Goal: Transaction & Acquisition: Purchase product/service

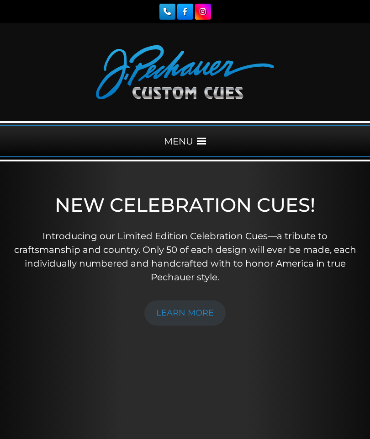
click at [198, 142] on span at bounding box center [201, 141] width 9 height 9
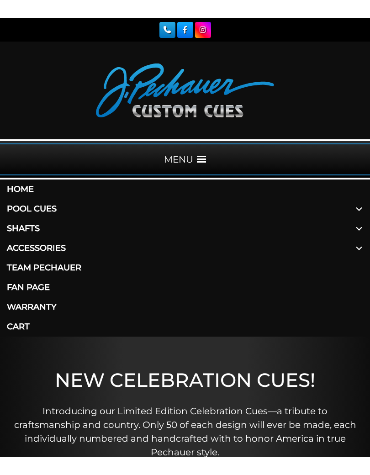
scroll to position [53, 0]
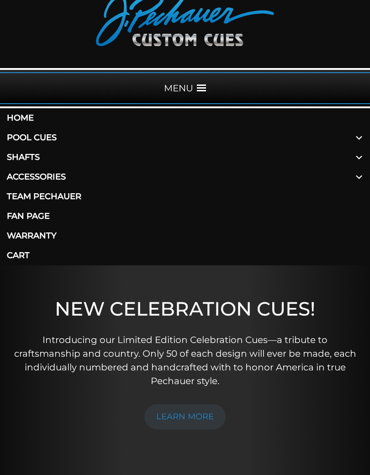
click at [355, 159] on span at bounding box center [359, 158] width 22 height 20
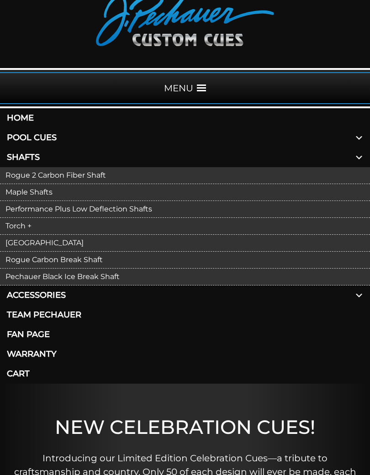
click at [31, 240] on link "[GEOGRAPHIC_DATA]" at bounding box center [185, 243] width 370 height 17
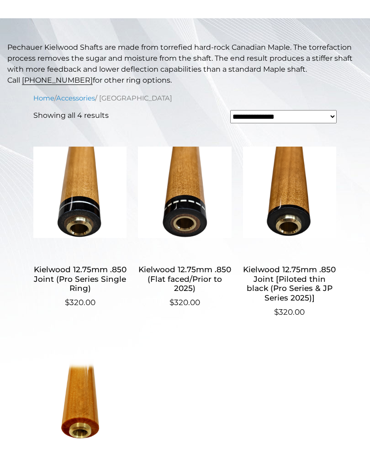
scroll to position [217, 0]
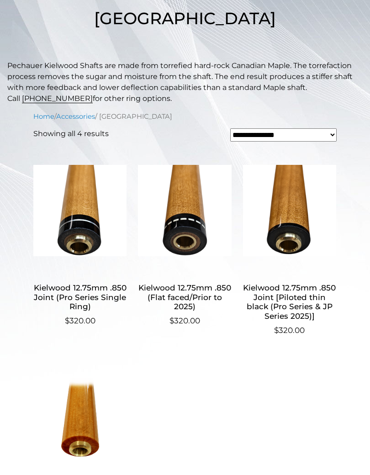
click at [85, 297] on h2 "Kielwood 12.75mm .850 Joint (Pro Series Single Ring)" at bounding box center [79, 298] width 93 height 36
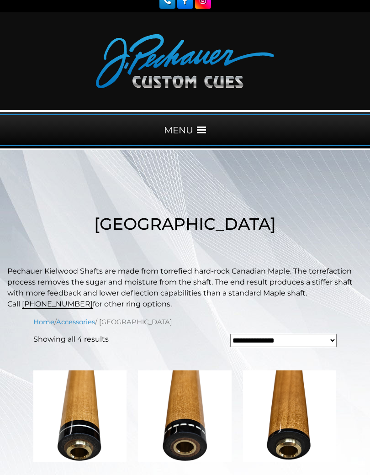
scroll to position [13, 0]
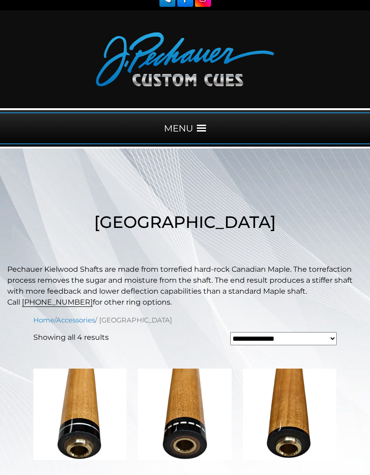
click at [194, 132] on div "MENU" at bounding box center [185, 128] width 370 height 32
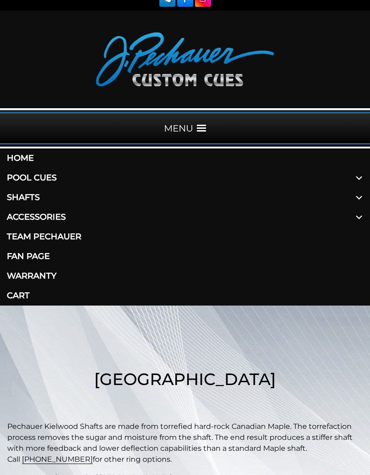
click at [36, 196] on link "Shafts" at bounding box center [185, 198] width 370 height 20
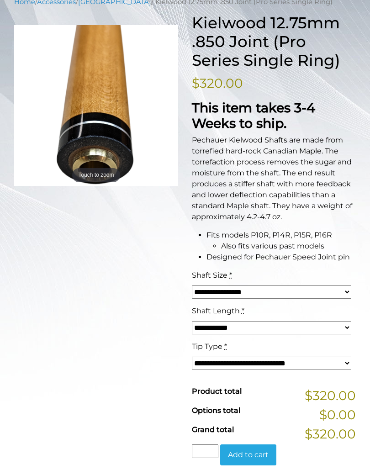
scroll to position [217, 0]
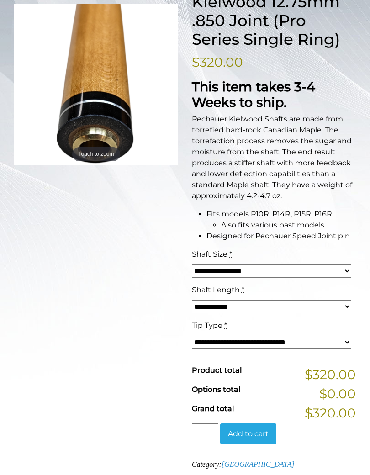
click at [340, 267] on select "**********" at bounding box center [271, 271] width 159 height 13
click at [326, 300] on select "**********" at bounding box center [271, 306] width 159 height 13
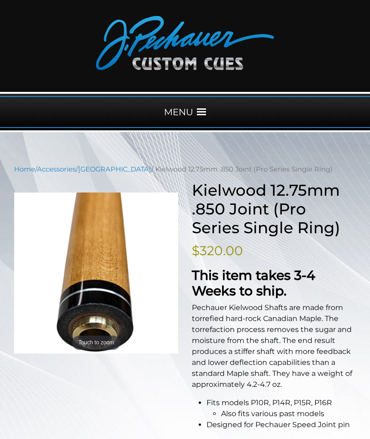
scroll to position [26, 0]
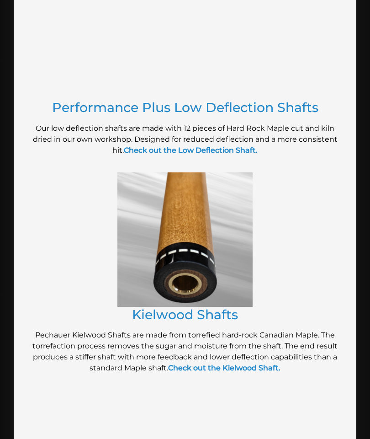
scroll to position [752, 0]
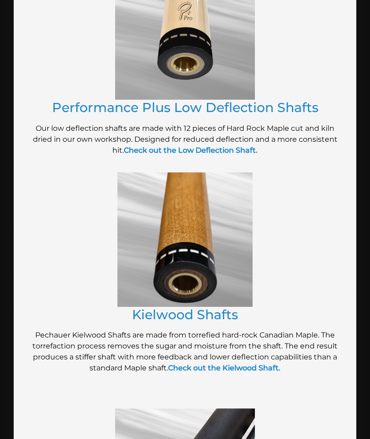
click at [222, 241] on img at bounding box center [184, 240] width 135 height 134
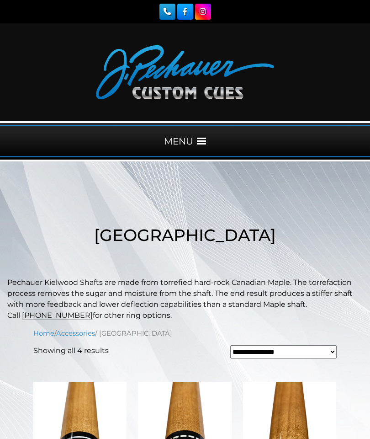
click at [202, 141] on span at bounding box center [201, 141] width 9 height 9
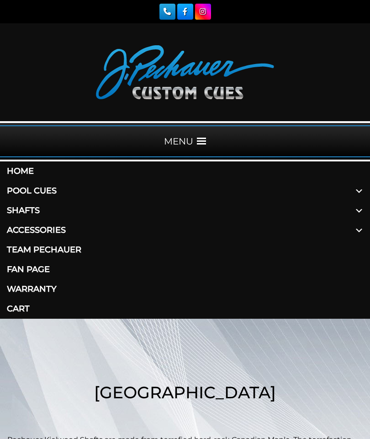
click at [37, 213] on link "Shafts" at bounding box center [185, 211] width 370 height 20
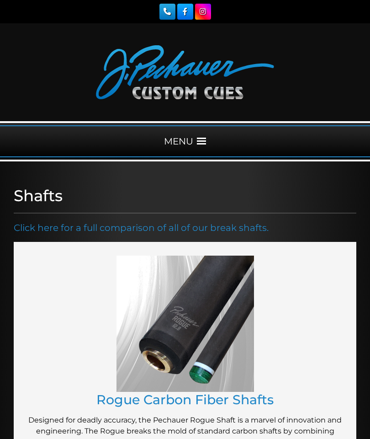
click at [201, 142] on span at bounding box center [201, 141] width 9 height 9
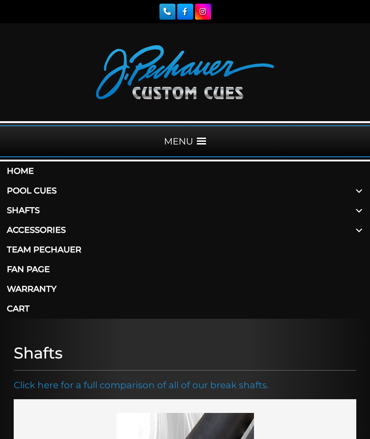
click at [34, 208] on link "Shafts" at bounding box center [185, 211] width 370 height 20
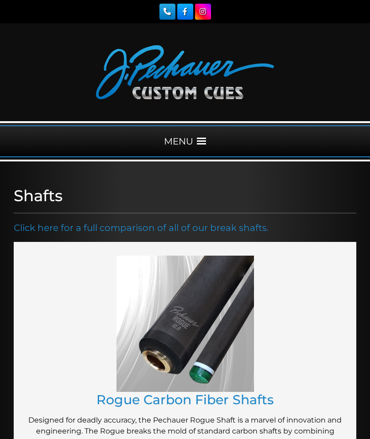
click at [238, 228] on link "Click here for a full comparison of all of our break shafts." at bounding box center [141, 227] width 255 height 11
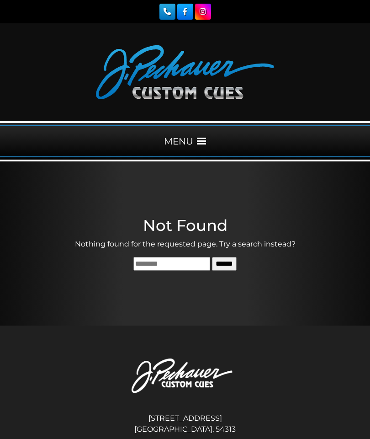
click at [193, 138] on div "MENU" at bounding box center [185, 141] width 370 height 32
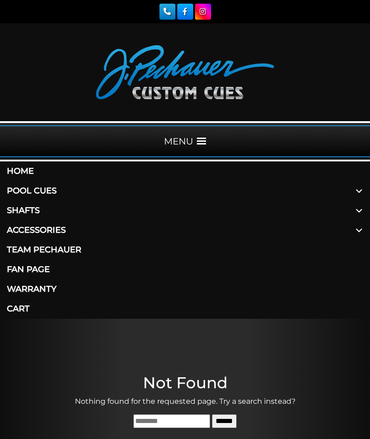
click at [358, 209] on span at bounding box center [359, 211] width 22 height 20
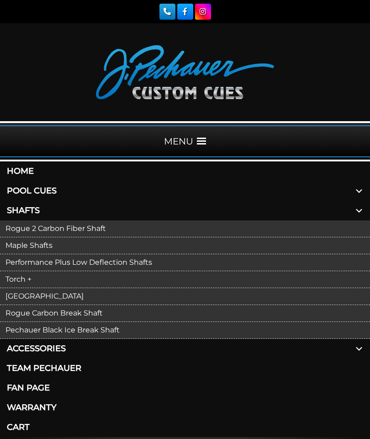
click at [25, 280] on link "Torch +" at bounding box center [185, 279] width 370 height 17
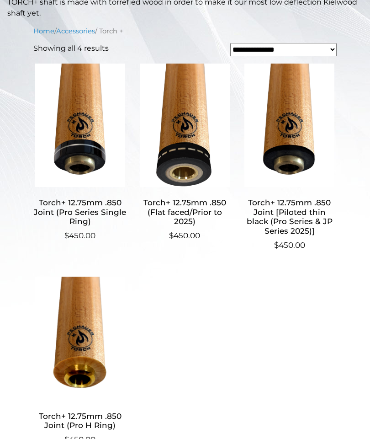
scroll to position [290, 0]
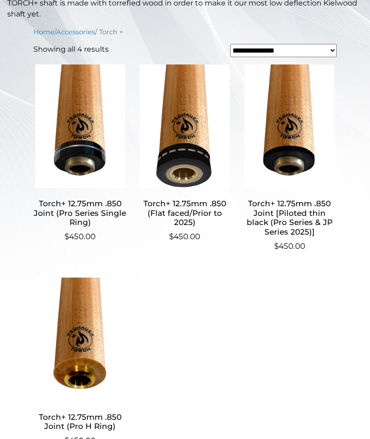
click at [101, 208] on h2 "Torch+ 12.75mm .850 Joint (Pro Series Single Ring)" at bounding box center [79, 214] width 93 height 36
